Goal: Transaction & Acquisition: Subscribe to service/newsletter

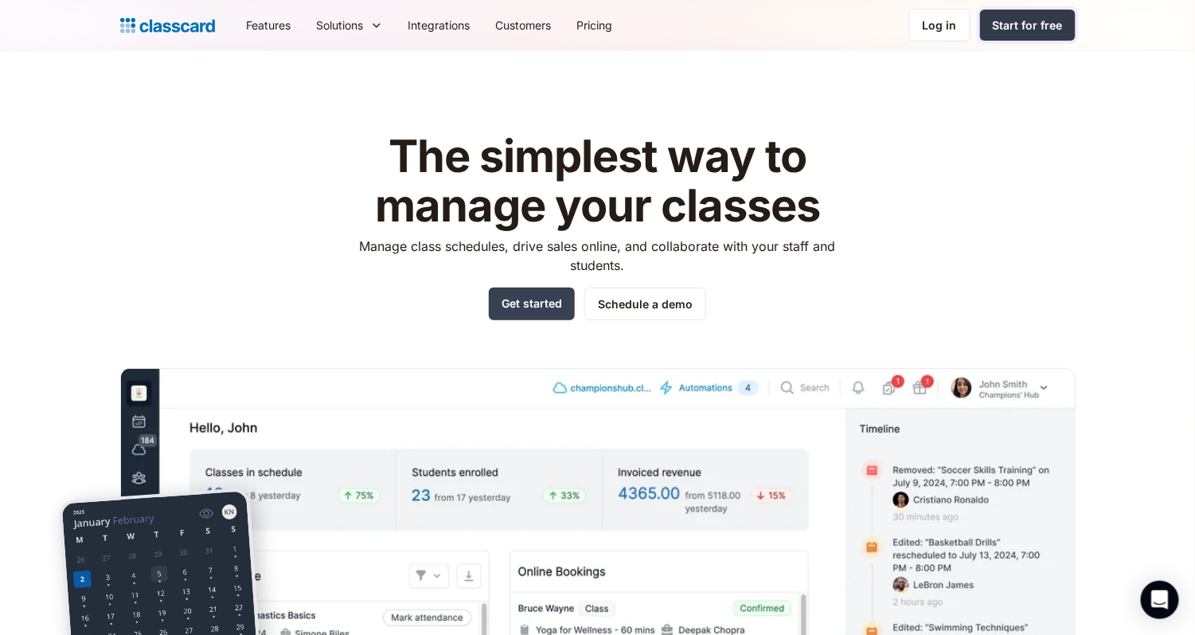
click at [1024, 23] on div "Start for free" at bounding box center [1028, 25] width 70 height 17
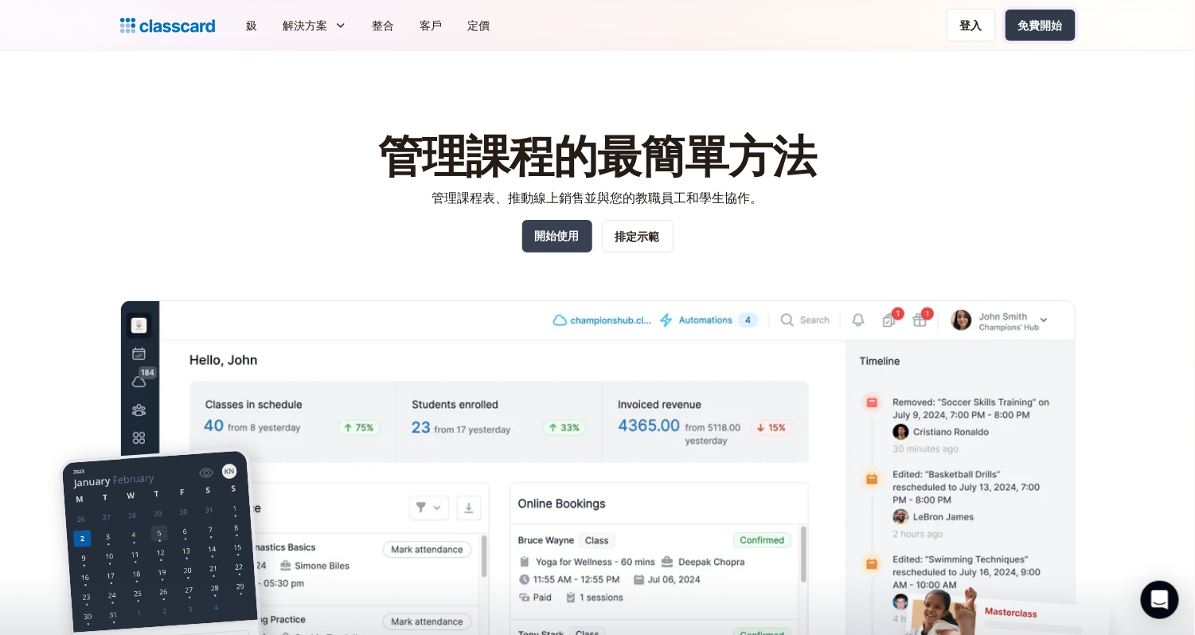
click at [1039, 34] on link "免費開始" at bounding box center [1041, 25] width 70 height 31
